Goal: Information Seeking & Learning: Learn about a topic

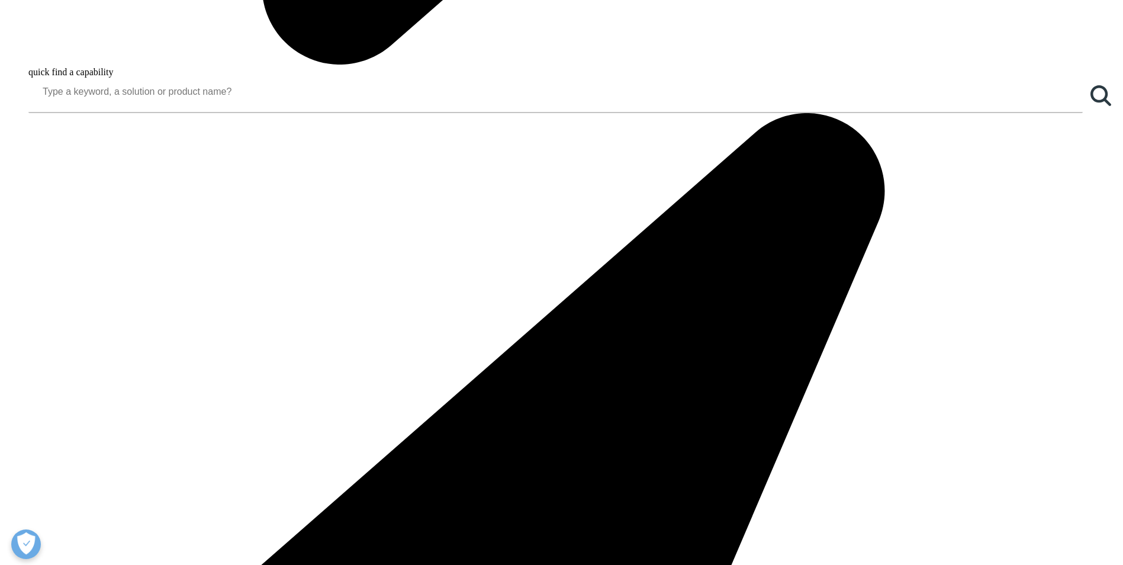
scroll to position [1542, 0]
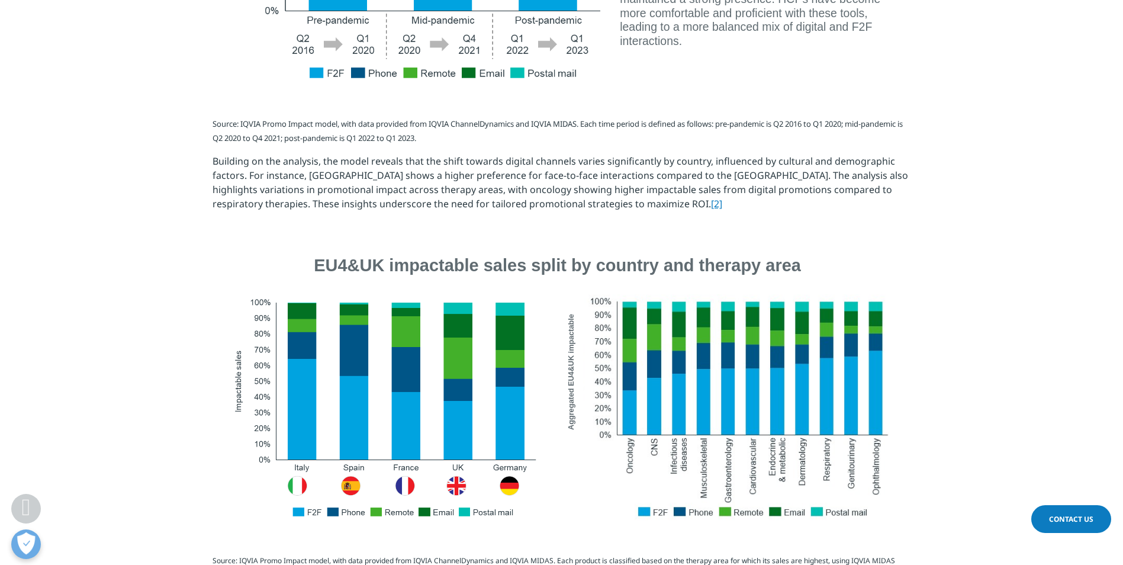
click at [543, 211] on p "Building on the analysis, the model reveals that the shift towards digital chan…" at bounding box center [561, 187] width 698 height 66
click at [711, 207] on link "[2]" at bounding box center [716, 203] width 11 height 13
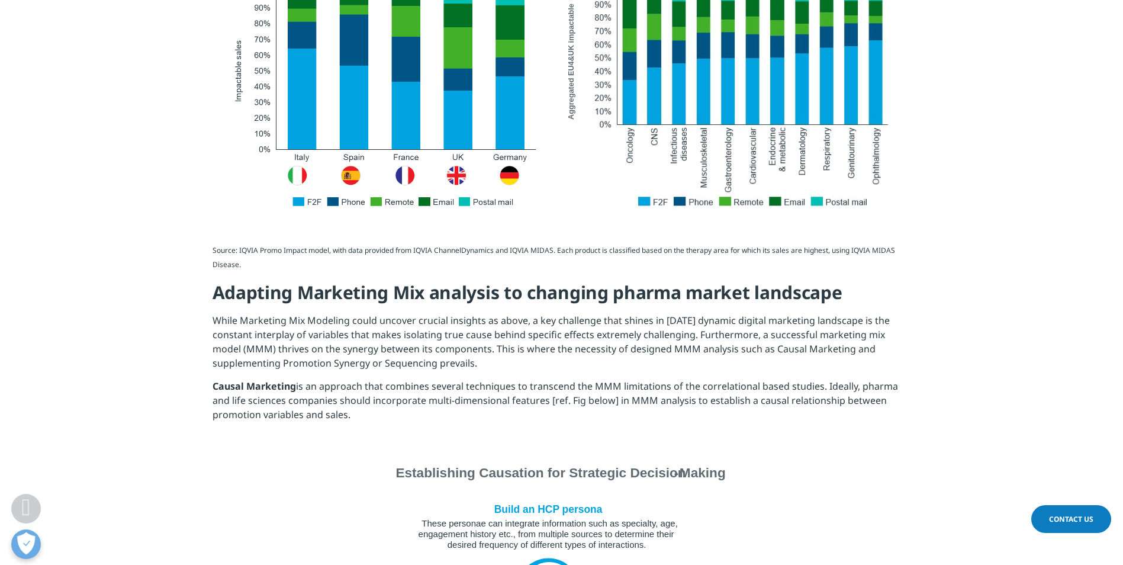
scroll to position [1779, 0]
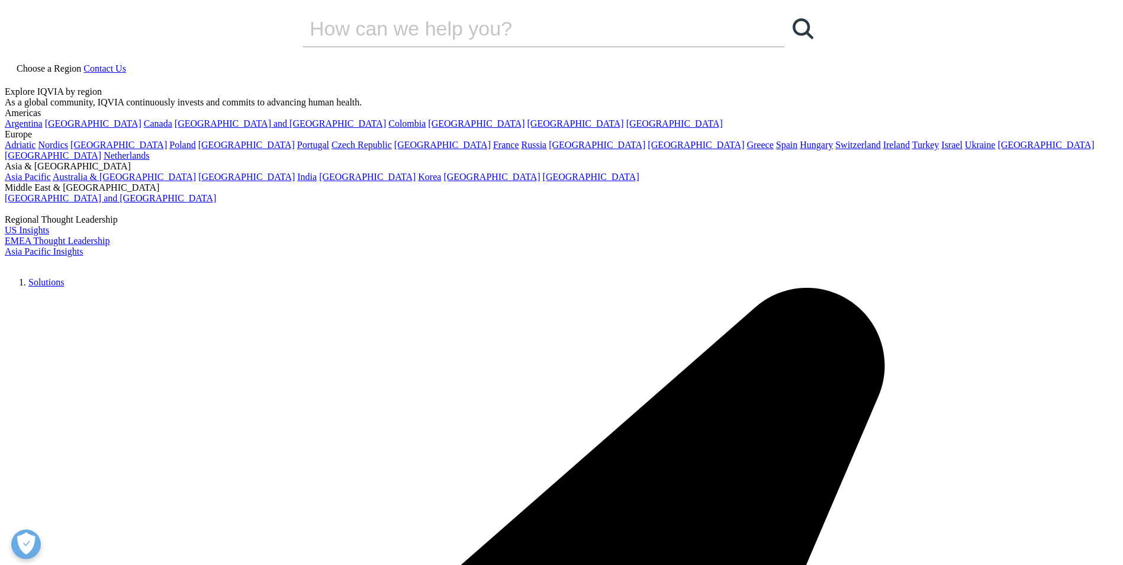
drag, startPoint x: 1099, startPoint y: 83, endPoint x: 1101, endPoint y: 94, distance: 11.4
drag, startPoint x: 1119, startPoint y: 80, endPoint x: 1126, endPoint y: 79, distance: 6.5
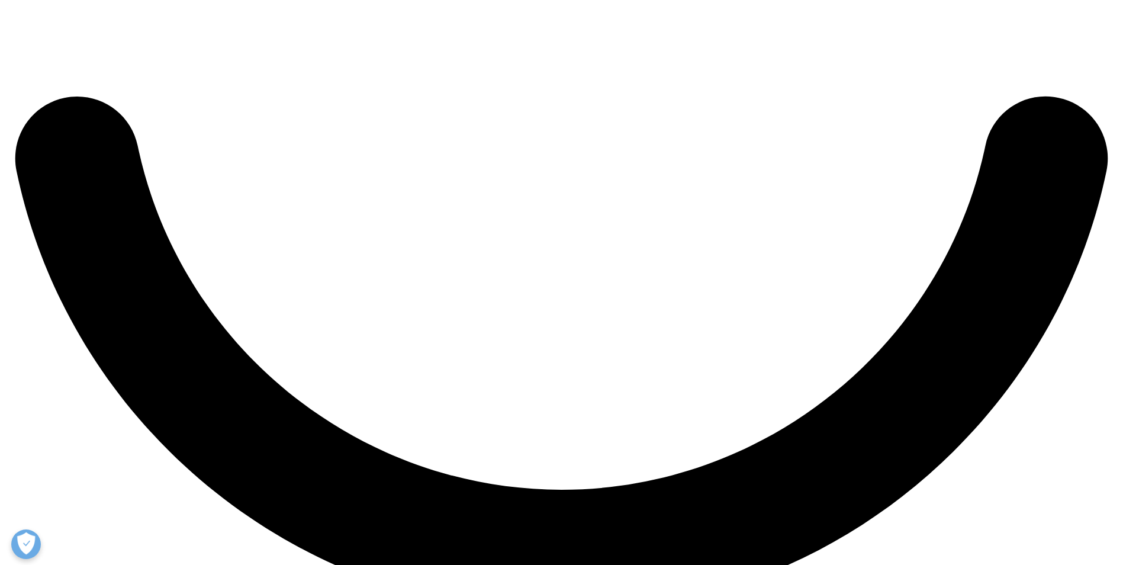
scroll to position [2785, 0]
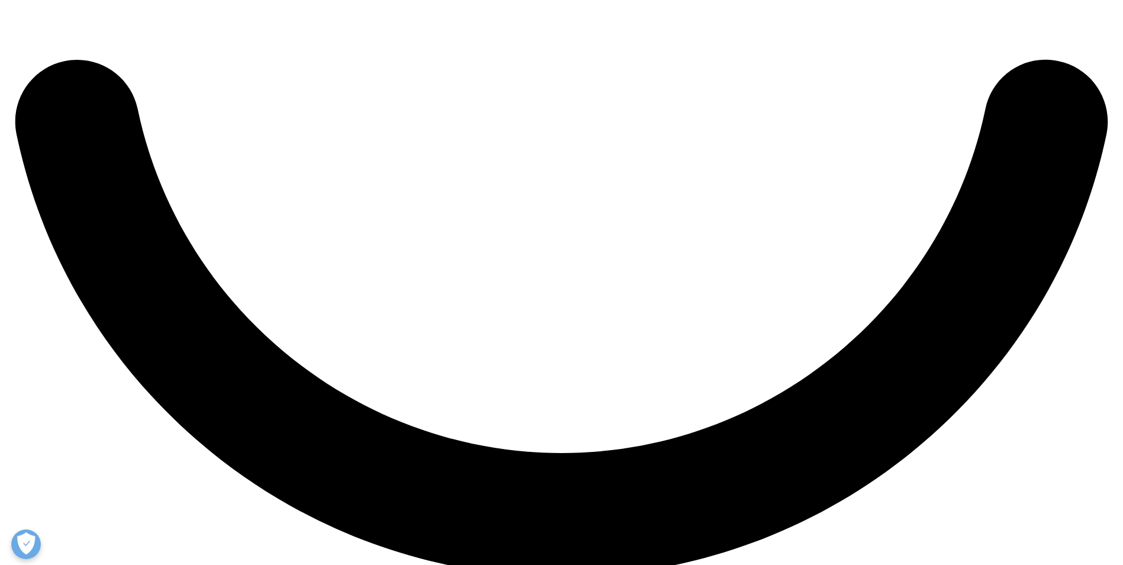
drag, startPoint x: 277, startPoint y: 430, endPoint x: 549, endPoint y: 519, distance: 285.8
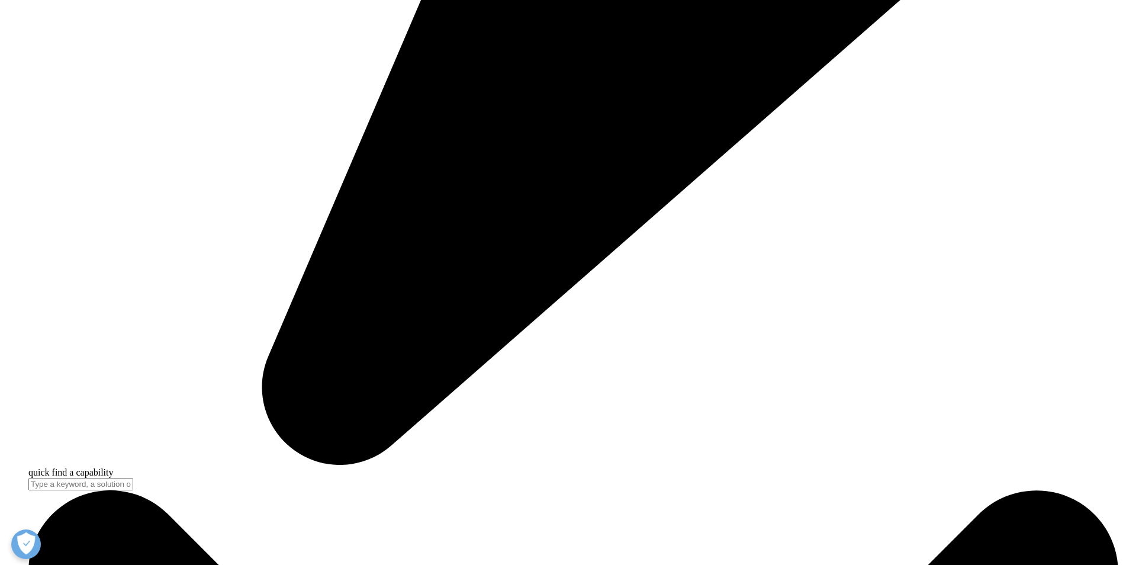
scroll to position [4206, 0]
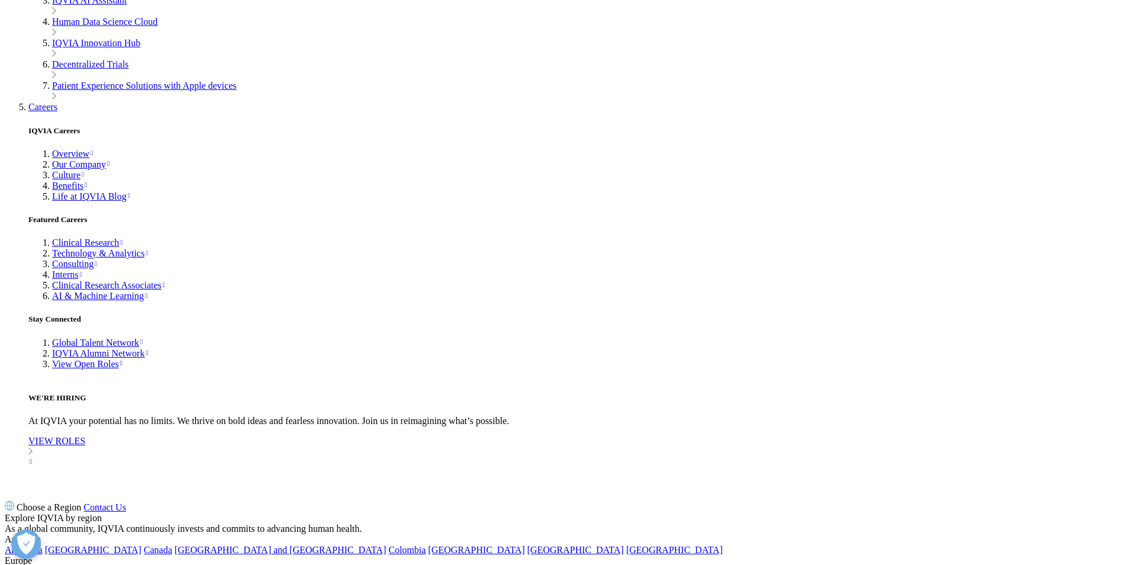
drag, startPoint x: 249, startPoint y: 373, endPoint x: 651, endPoint y: 385, distance: 402.6
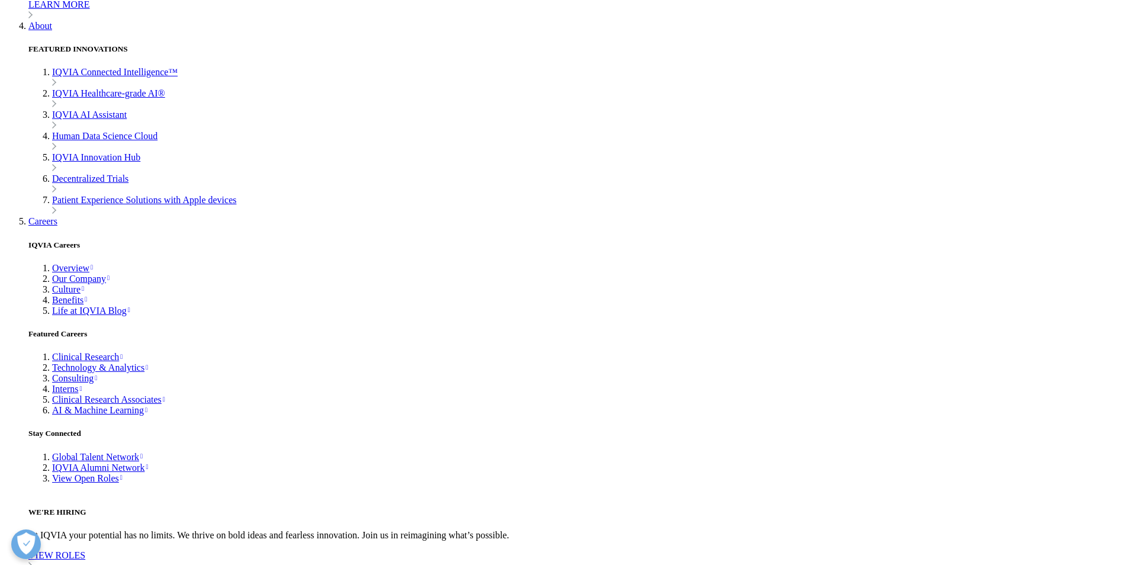
scroll to position [4087, 0]
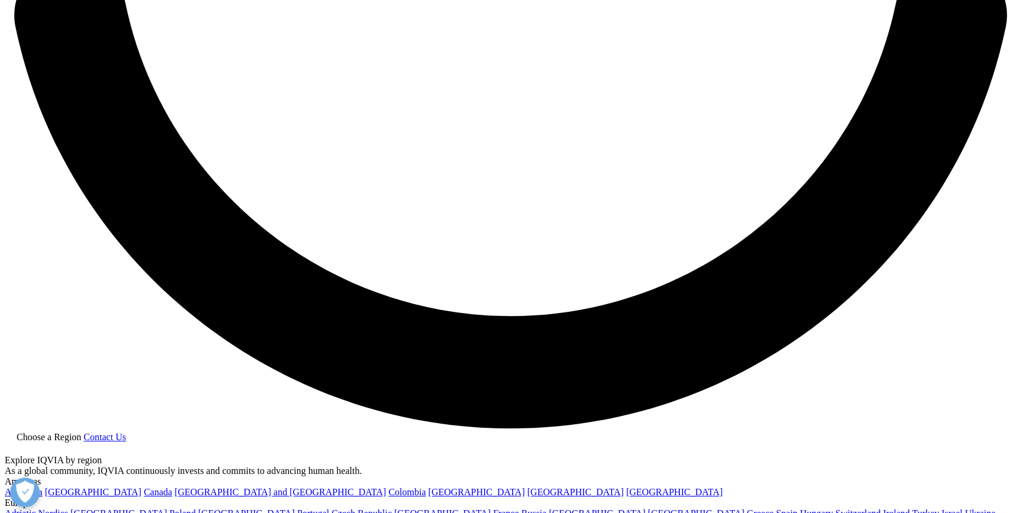
scroll to position [2636, 0]
